Goal: Task Accomplishment & Management: Complete application form

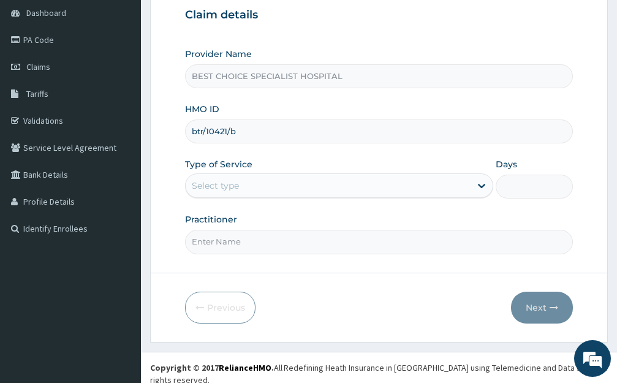
type input "btr/10421/b"
click at [241, 180] on div "Select type" at bounding box center [328, 186] width 285 height 20
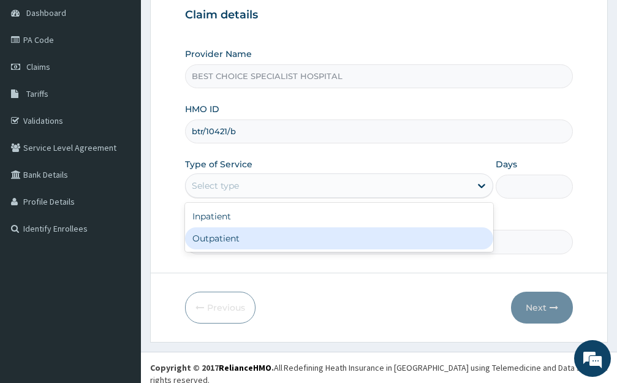
click at [236, 240] on div "Outpatient" at bounding box center [339, 238] width 308 height 22
type input "1"
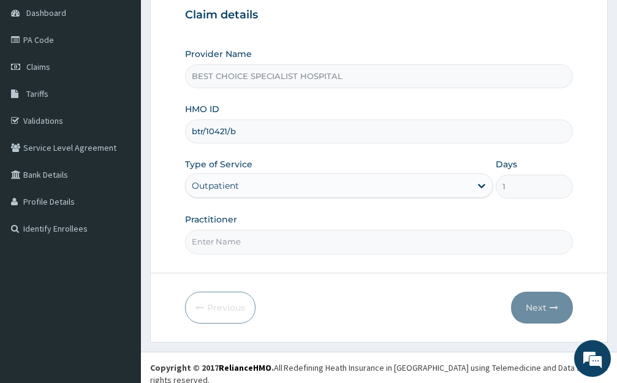
click at [239, 243] on input "Practitioner" at bounding box center [379, 242] width 388 height 24
type input "[PERSON_NAME]"
click at [522, 303] on button "Next" at bounding box center [542, 308] width 62 height 32
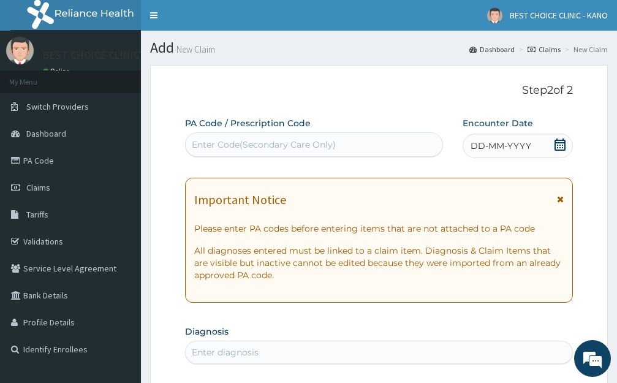
click at [559, 196] on icon at bounding box center [560, 199] width 7 height 9
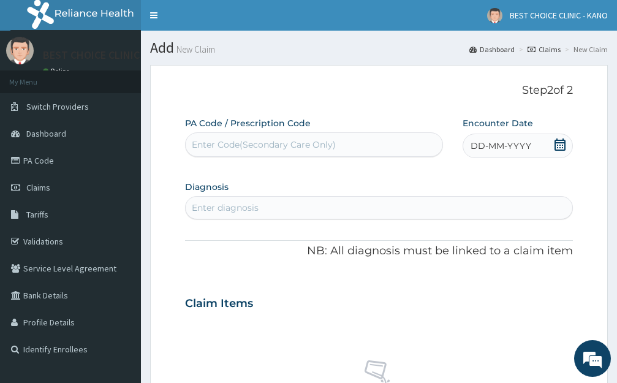
click at [496, 143] on span "DD-MM-YYYY" at bounding box center [500, 146] width 61 height 12
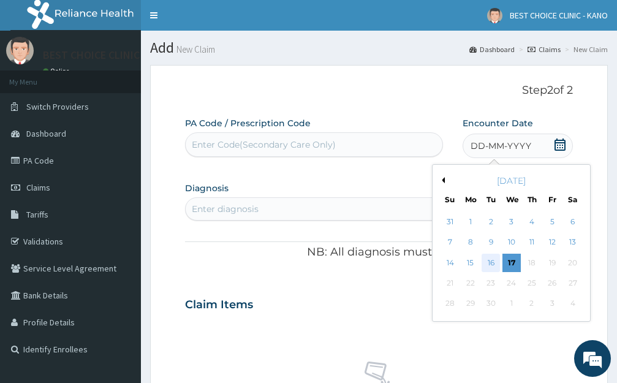
click at [488, 258] on div "16" at bounding box center [490, 263] width 18 height 18
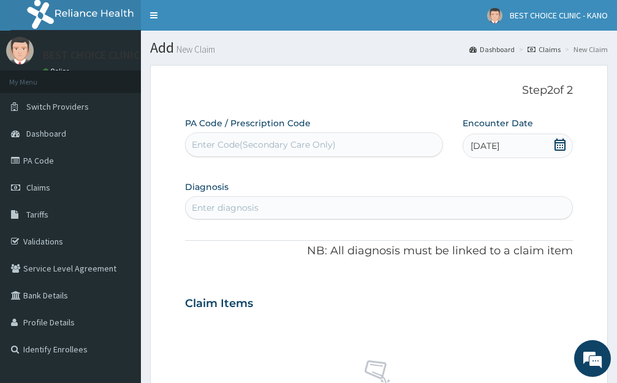
click at [281, 135] on div "Enter Code(Secondary Care Only)" at bounding box center [314, 145] width 257 height 20
paste input "PA/C4EE0A"
type input "PA/C4EE0A"
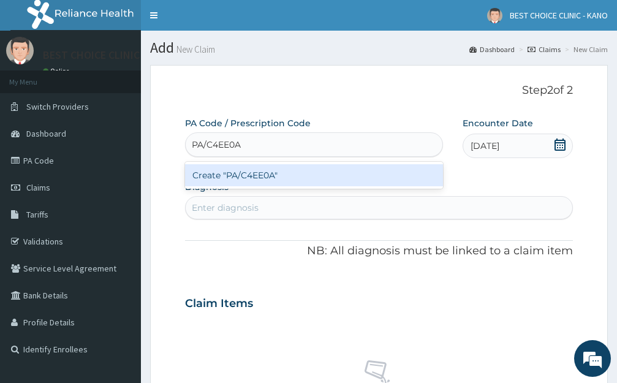
click at [301, 173] on div "Create "PA/C4EE0A"" at bounding box center [314, 175] width 258 height 22
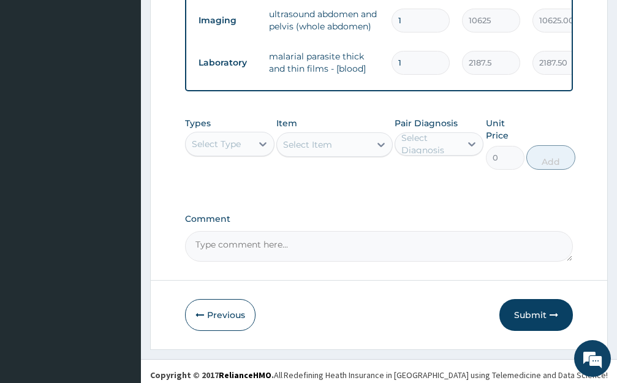
scroll to position [727, 0]
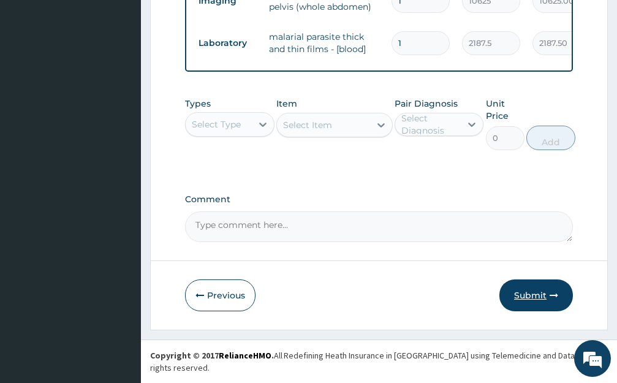
click at [535, 303] on button "Submit" at bounding box center [536, 295] width 74 height 32
